Goal: Check status: Check status

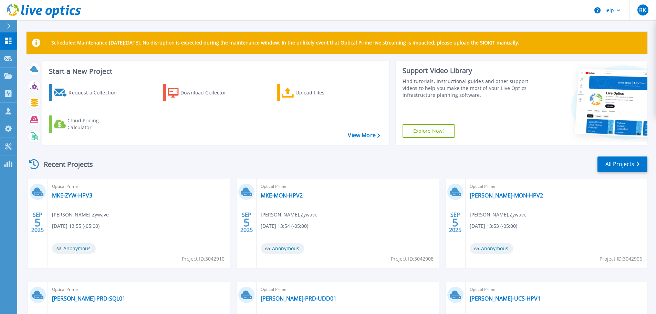
click at [287, 189] on span "Optical Prime" at bounding box center [347, 186] width 173 height 8
click at [287, 192] on link "MKE-MON-HPV2" at bounding box center [282, 195] width 42 height 7
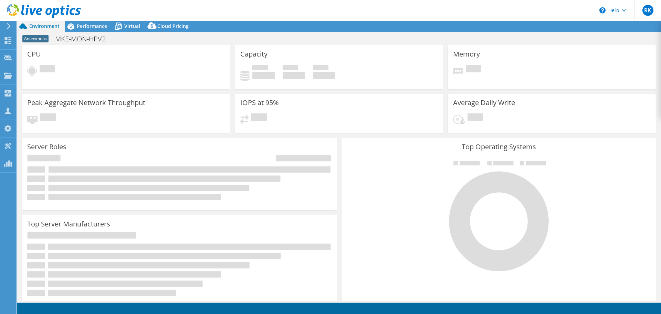
select select "USD"
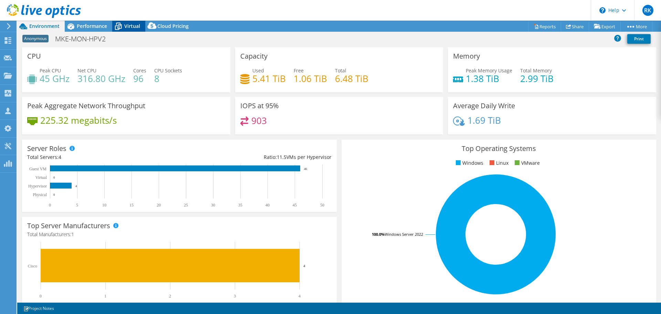
click at [128, 25] on span "Virtual" at bounding box center [132, 26] width 16 height 7
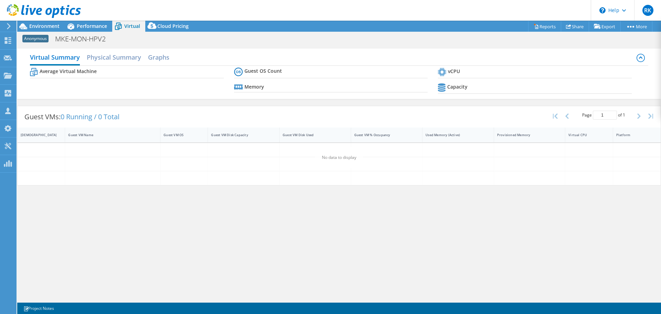
click at [41, 21] on div at bounding box center [40, 11] width 81 height 23
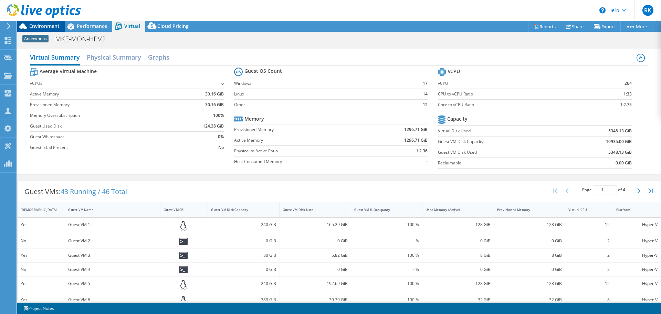
click at [44, 25] on span "Environment" at bounding box center [44, 26] width 30 height 7
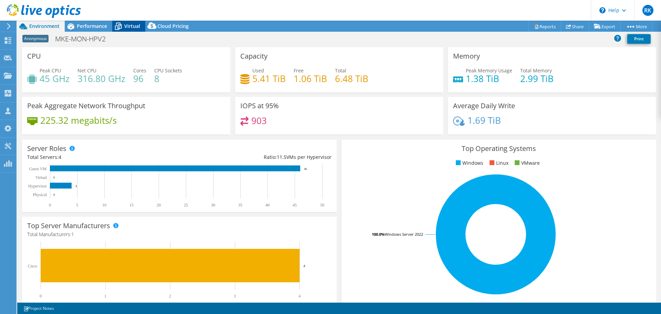
click at [130, 23] on span "Virtual" at bounding box center [132, 26] width 16 height 7
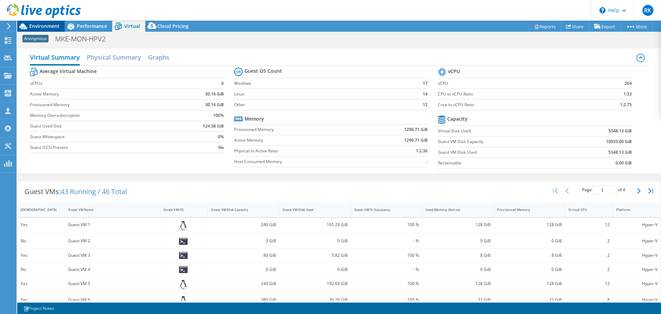
click at [47, 28] on span "Environment" at bounding box center [44, 26] width 30 height 7
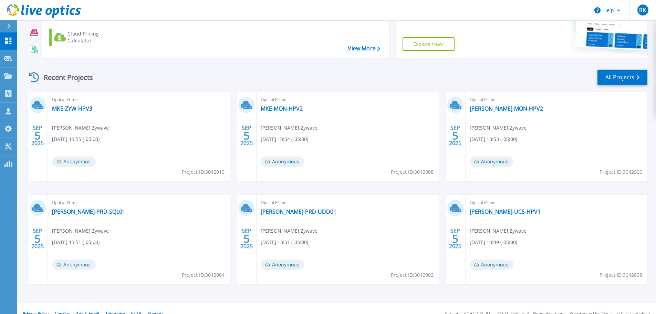
scroll to position [97, 0]
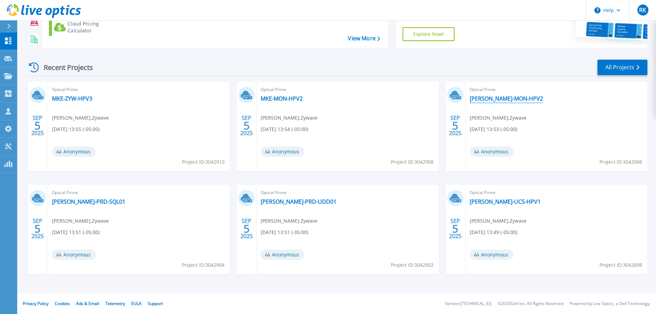
click at [502, 99] on link "[PERSON_NAME]-MON-HPV2" at bounding box center [505, 98] width 73 height 7
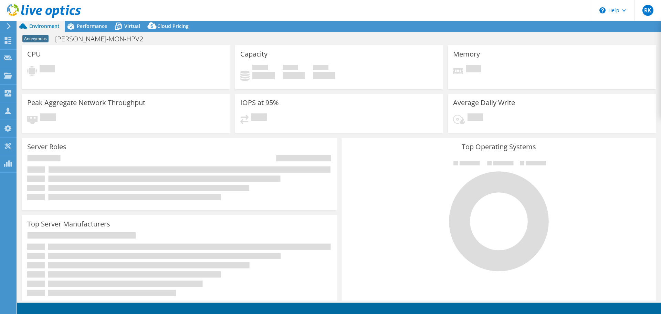
select select "USD"
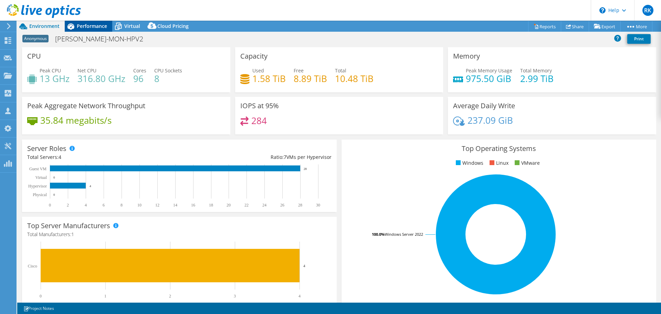
click at [97, 27] on span "Performance" at bounding box center [92, 26] width 30 height 7
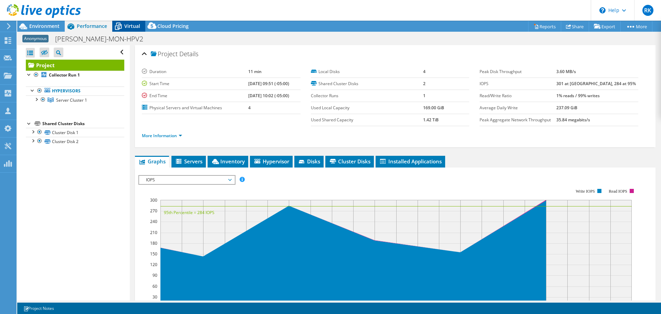
click at [121, 27] on icon at bounding box center [118, 27] width 7 height 6
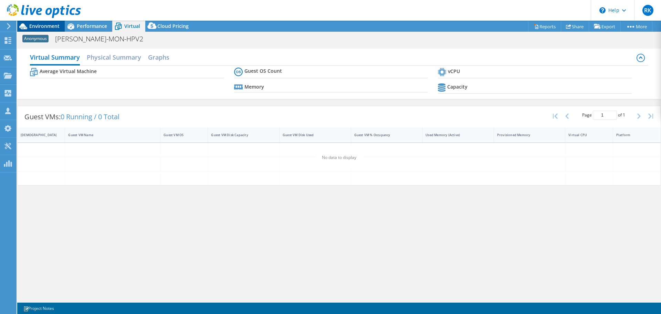
click at [46, 27] on span "Environment" at bounding box center [44, 26] width 30 height 7
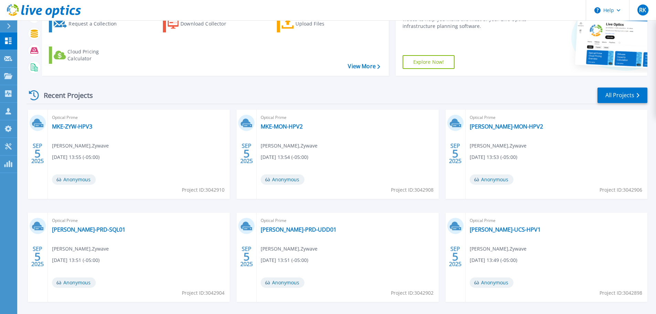
scroll to position [97, 0]
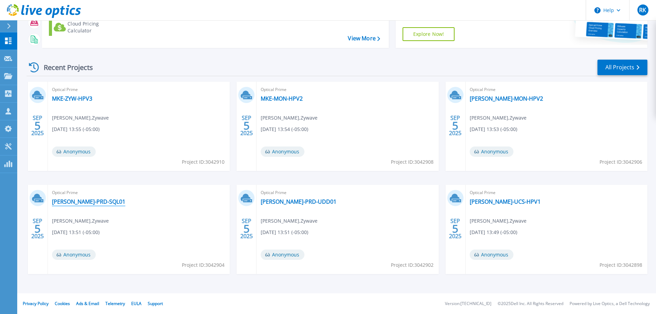
click at [86, 202] on link "[PERSON_NAME]-PRD-SQL01" at bounding box center [88, 201] width 73 height 7
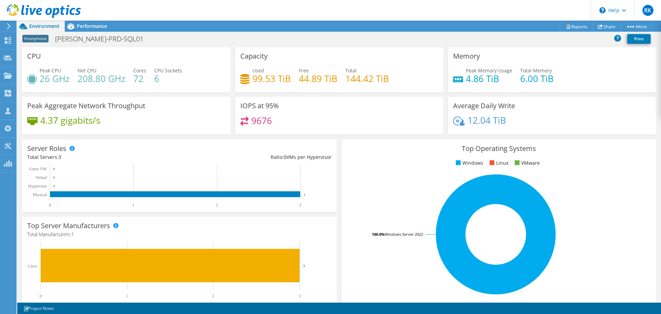
scroll to position [69, 0]
click at [88, 29] on span "Performance" at bounding box center [92, 26] width 30 height 7
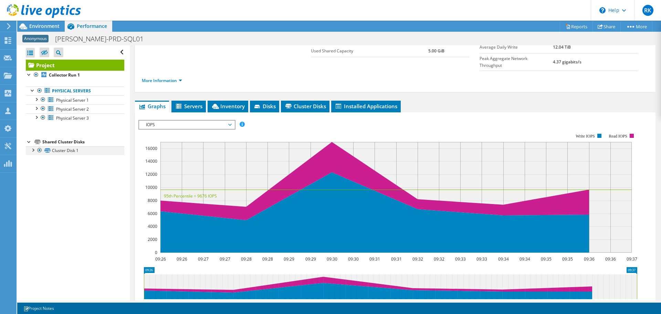
click at [33, 152] on div at bounding box center [32, 149] width 7 height 7
click at [37, 118] on div at bounding box center [36, 116] width 7 height 7
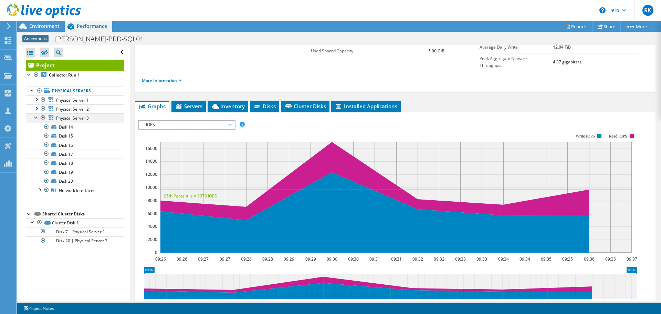
click at [36, 117] on div at bounding box center [36, 116] width 7 height 7
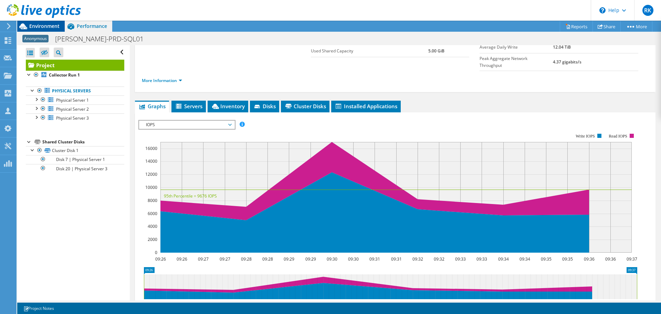
click at [59, 26] on span "Environment" at bounding box center [44, 26] width 30 height 7
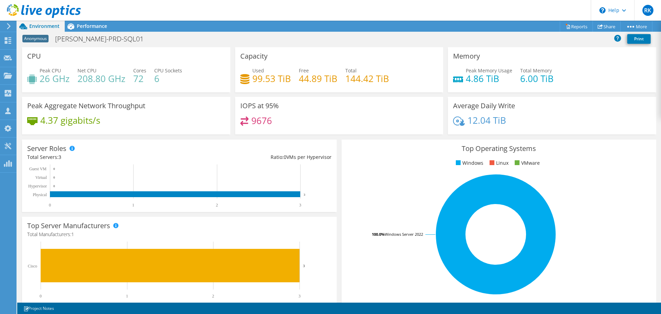
scroll to position [54, 0]
click at [87, 29] on span "Performance" at bounding box center [92, 26] width 30 height 7
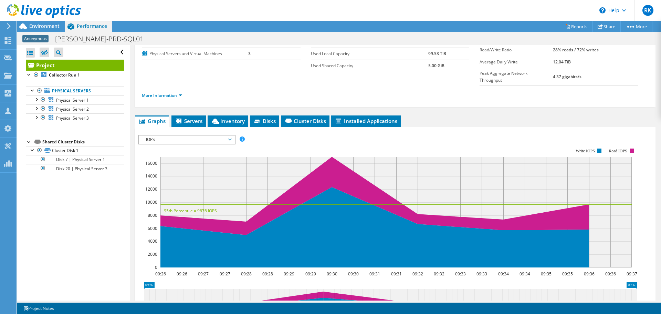
drag, startPoint x: 144, startPoint y: 51, endPoint x: 141, endPoint y: 46, distance: 5.4
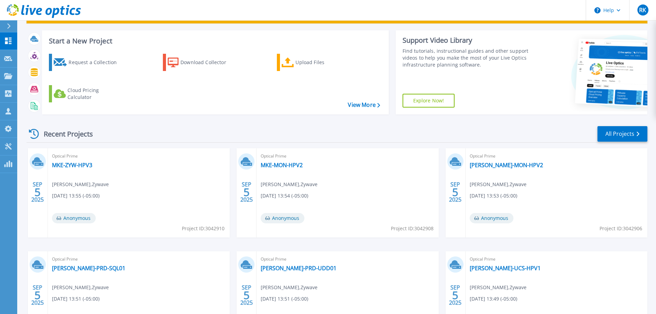
scroll to position [69, 0]
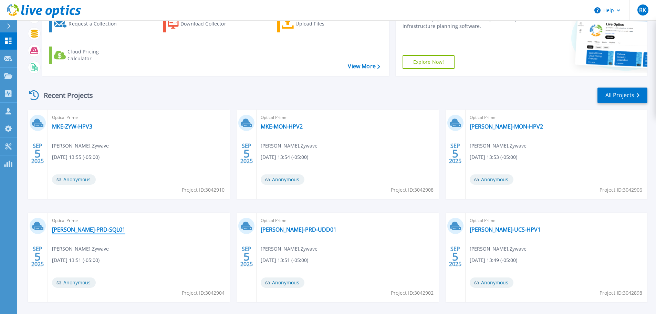
click at [81, 228] on link "[PERSON_NAME]-PRD-SQL01" at bounding box center [88, 229] width 73 height 7
